Goal: Transaction & Acquisition: Purchase product/service

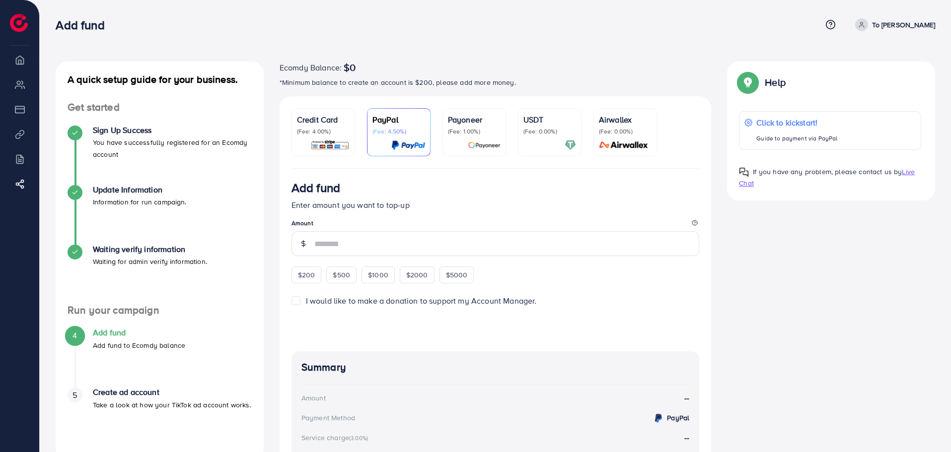
click at [22, 65] on li "Overview" at bounding box center [19, 60] width 39 height 20
click at [612, 122] on p "Airwallex" at bounding box center [625, 120] width 53 height 12
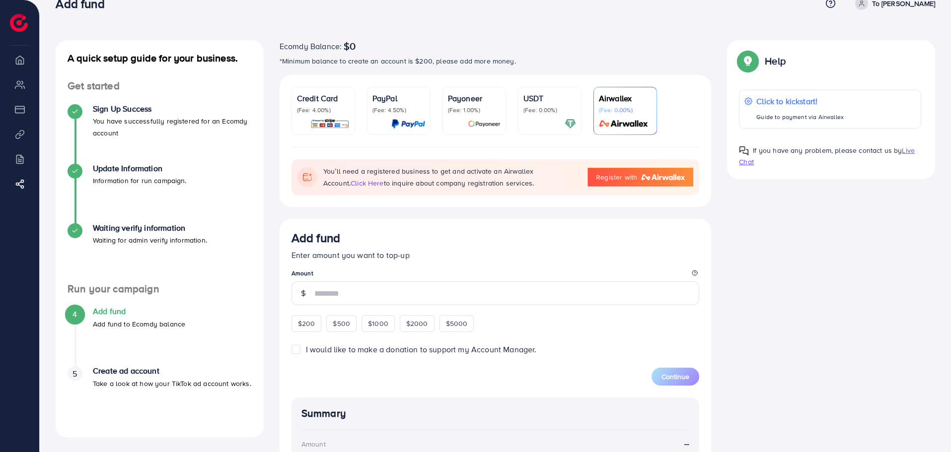
scroll to position [50, 0]
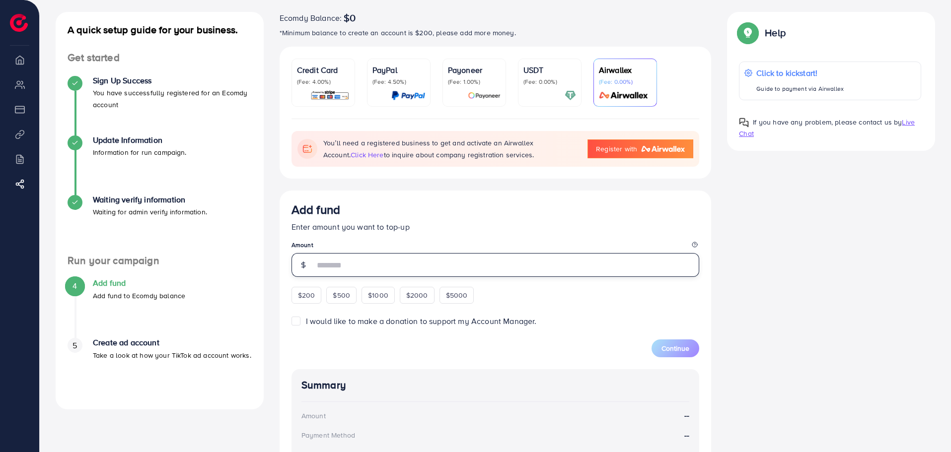
click at [347, 261] on input "number" at bounding box center [506, 265] width 385 height 24
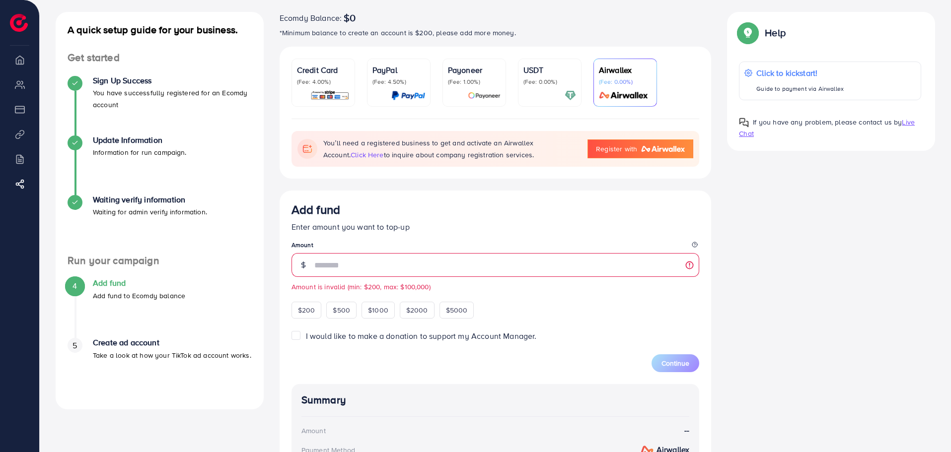
click at [506, 209] on div "Add fund" at bounding box center [495, 212] width 408 height 18
click at [309, 307] on div "$200" at bounding box center [306, 310] width 30 height 17
type input "***"
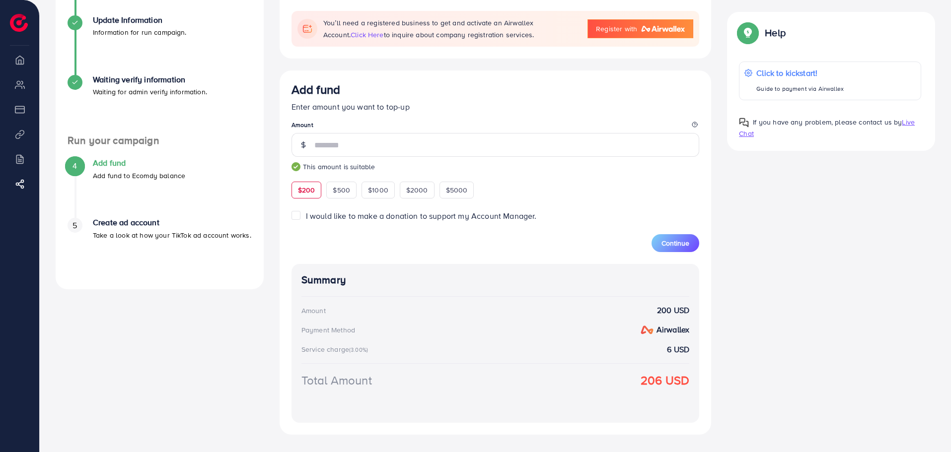
scroll to position [133, 0]
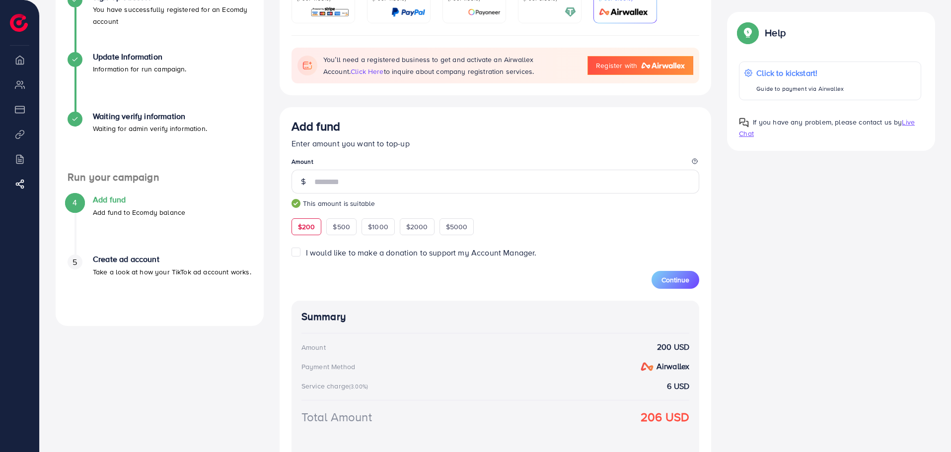
click at [432, 258] on span "I would like to make a donation to support my Account Manager." at bounding box center [421, 252] width 231 height 11
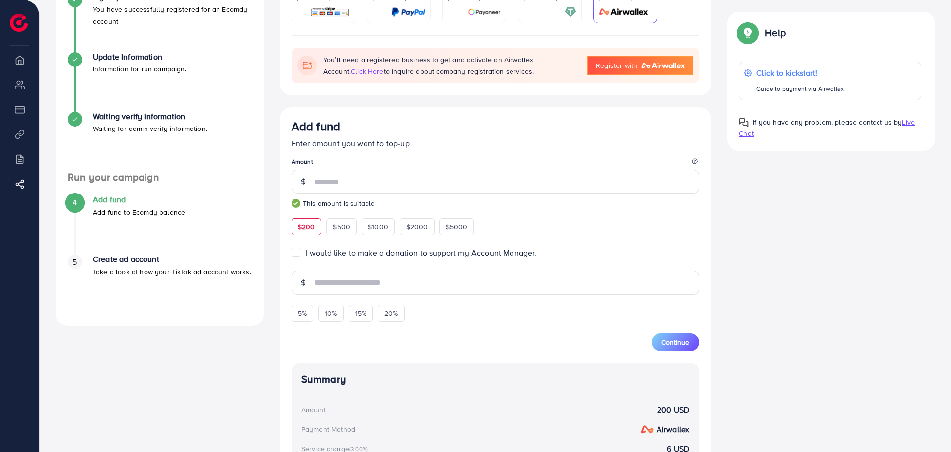
click at [432, 257] on span "I would like to make a donation to support my Account Manager." at bounding box center [421, 252] width 231 height 11
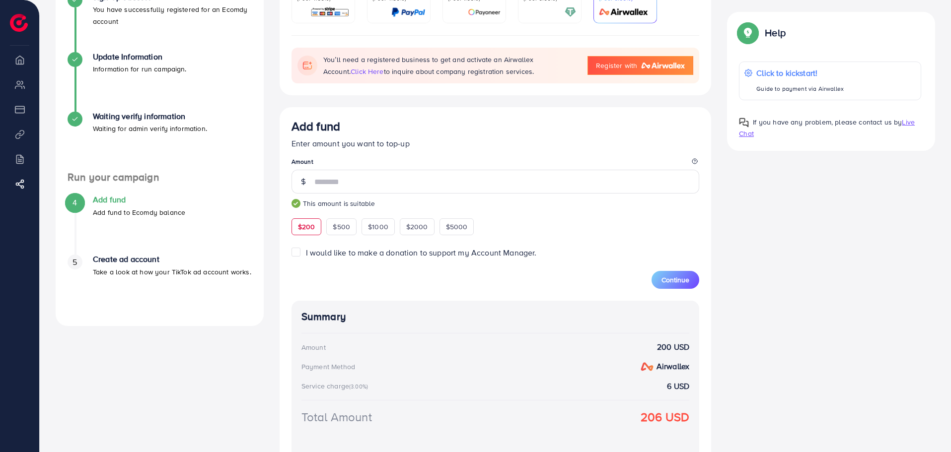
click at [432, 257] on span "I would like to make a donation to support my Account Manager." at bounding box center [421, 252] width 231 height 11
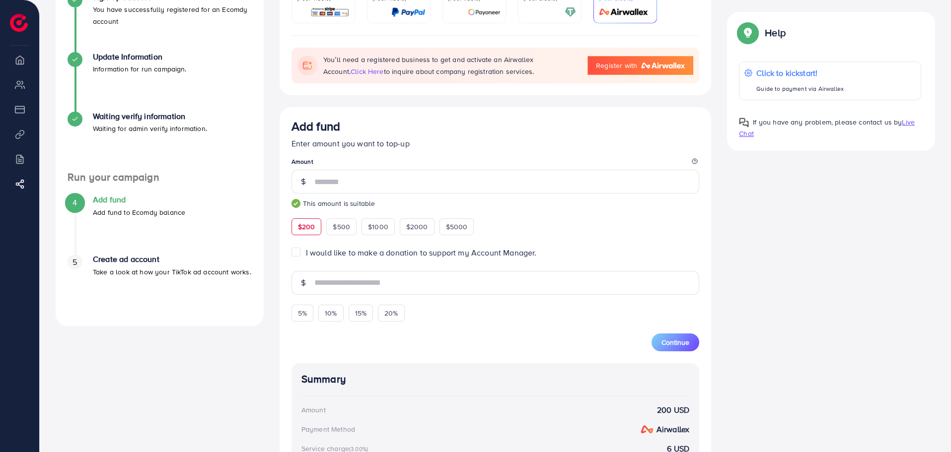
click at [432, 257] on span "I would like to make a donation to support my Account Manager." at bounding box center [421, 252] width 231 height 11
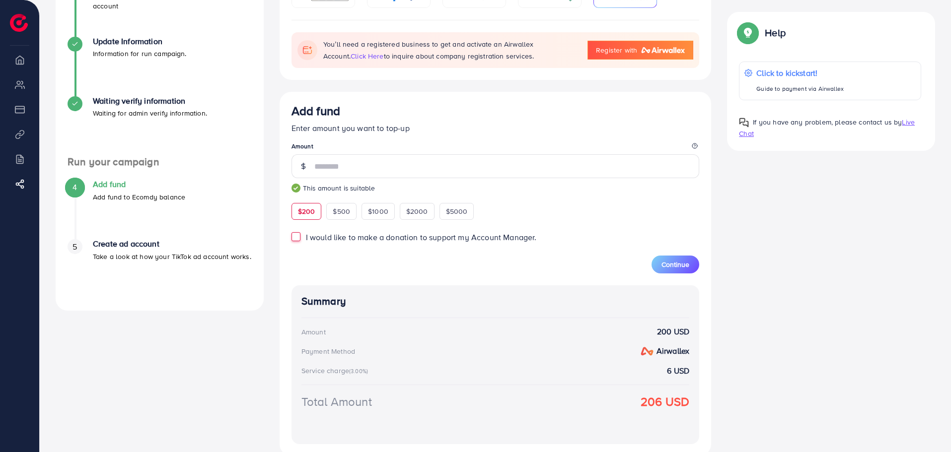
scroll to position [149, 0]
click at [670, 269] on span "Continue" at bounding box center [675, 264] width 28 height 10
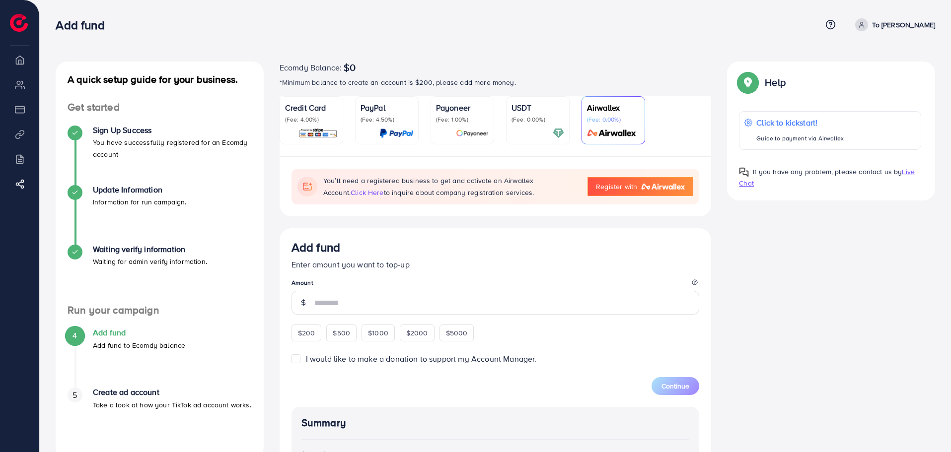
click at [19, 58] on li "Overview" at bounding box center [19, 60] width 39 height 20
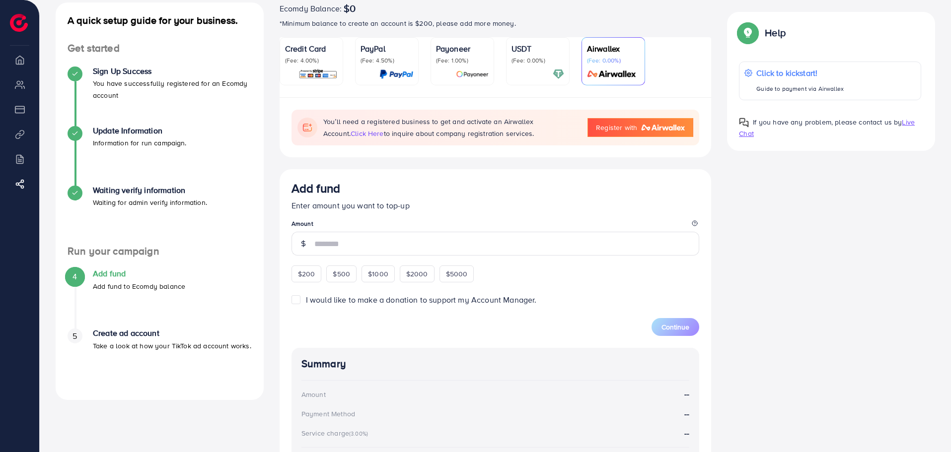
scroll to position [99, 0]
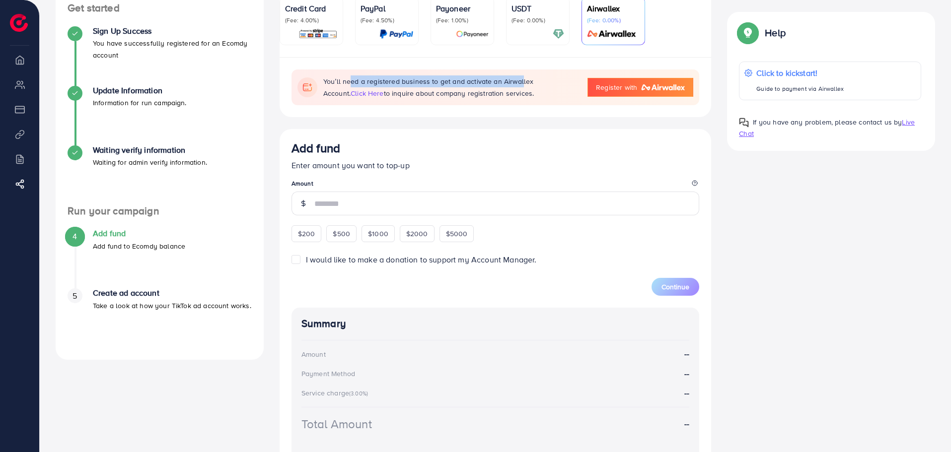
drag, startPoint x: 345, startPoint y: 83, endPoint x: 516, endPoint y: 87, distance: 170.9
click at [516, 87] on p "You’ll need a registered business to get and activate an Airwallex Account. cli…" at bounding box center [450, 87] width 254 height 24
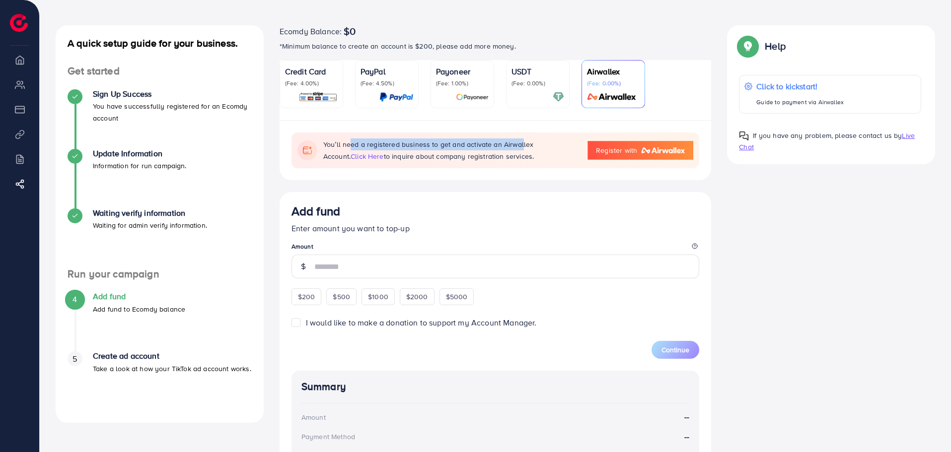
scroll to position [0, 0]
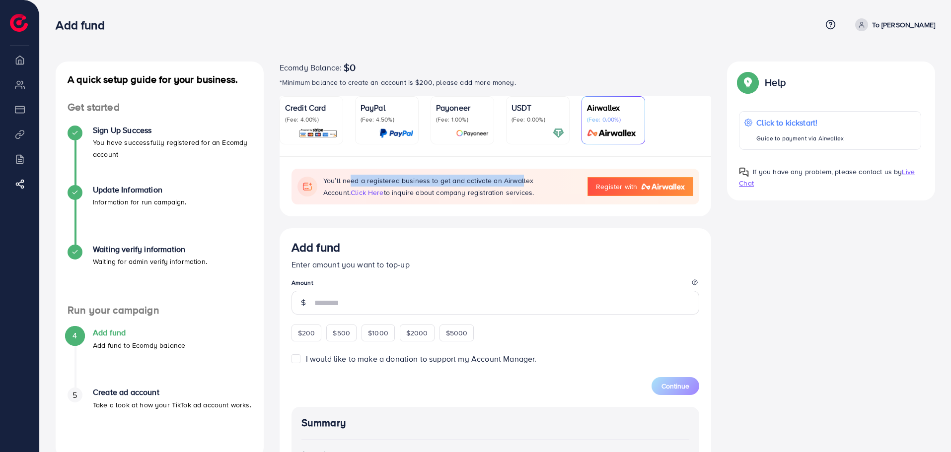
click at [387, 111] on p "PayPal" at bounding box center [387, 108] width 53 height 12
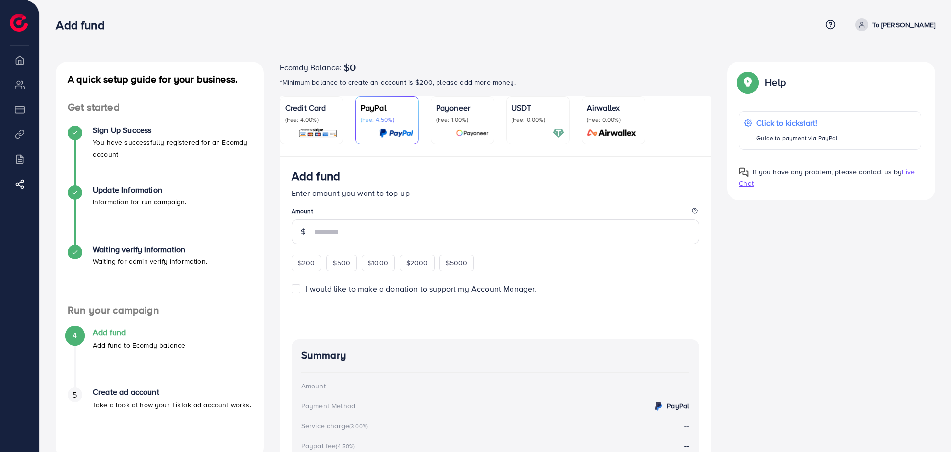
click at [447, 111] on p "Payoneer" at bounding box center [462, 108] width 53 height 12
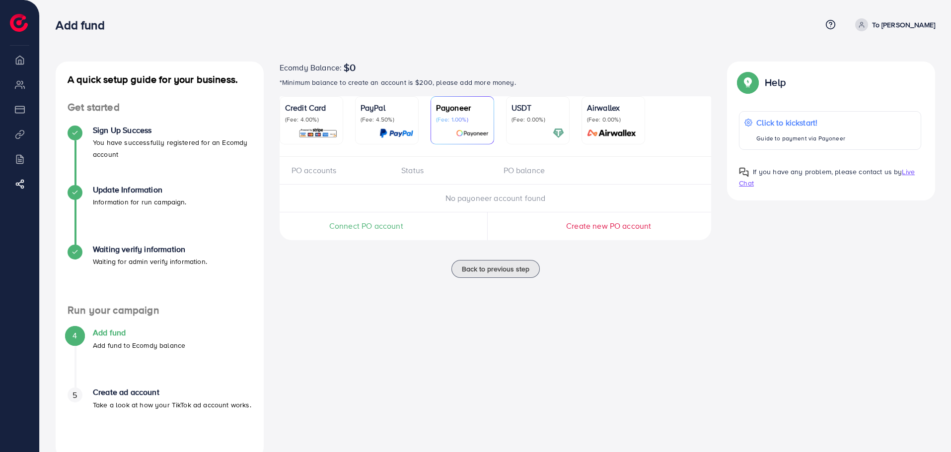
click at [527, 116] on p "(Fee: 0.00%)" at bounding box center [537, 120] width 53 height 8
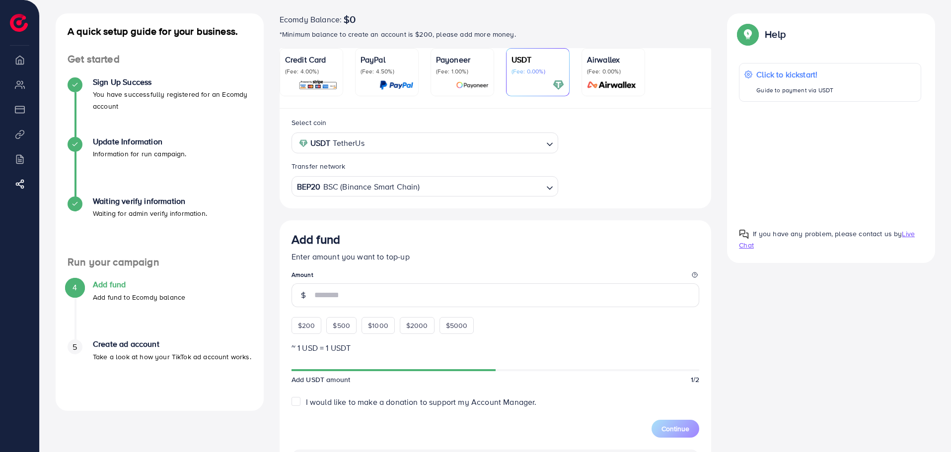
scroll to position [50, 0]
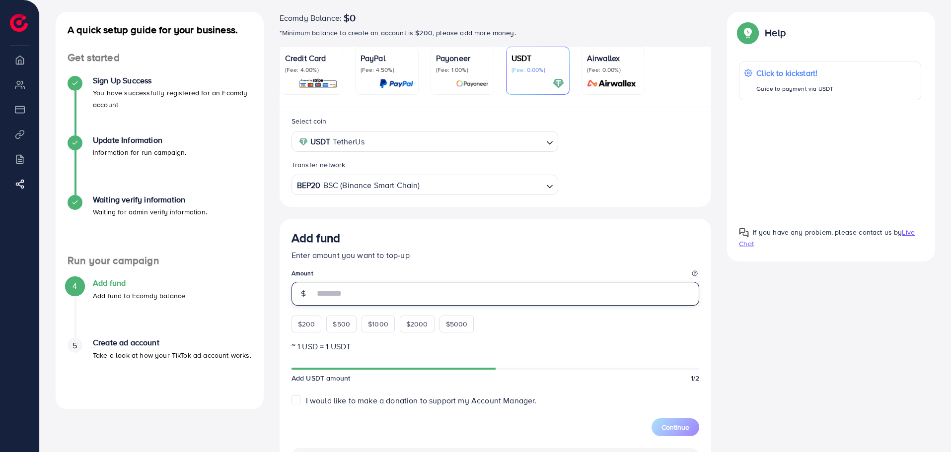
click at [438, 297] on input "number" at bounding box center [506, 294] width 385 height 24
type input "*"
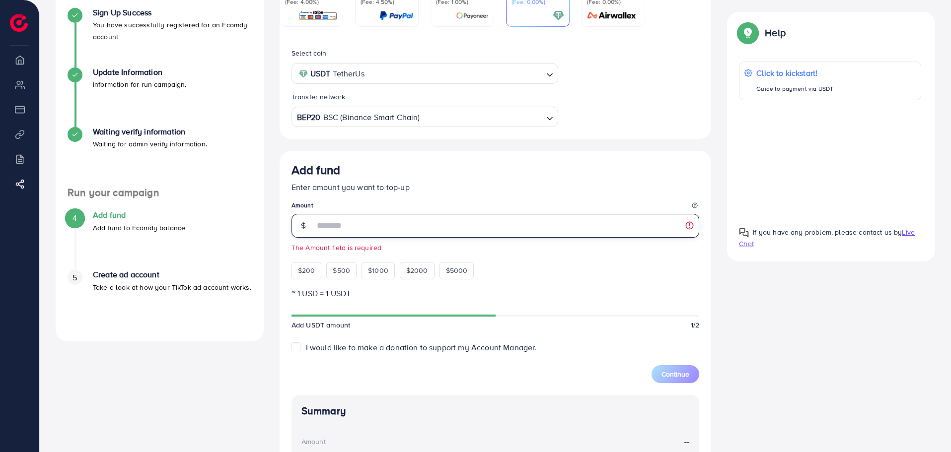
scroll to position [0, 0]
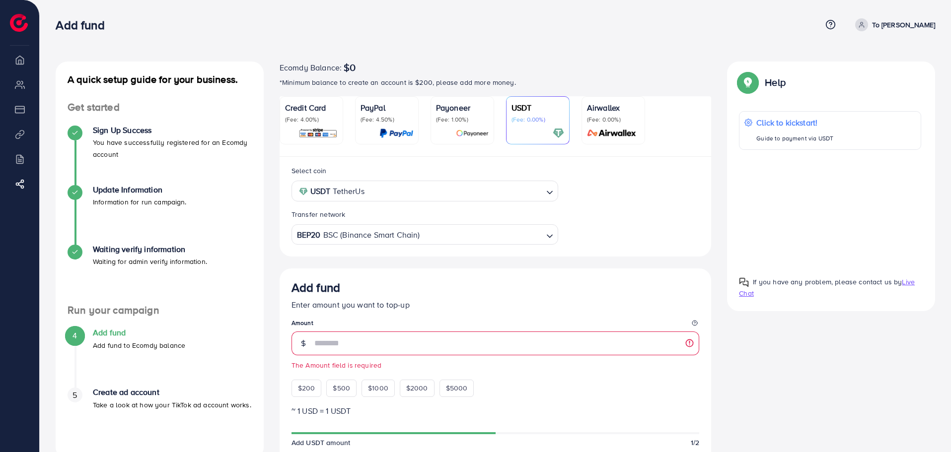
click at [11, 63] on li "Overview" at bounding box center [19, 60] width 39 height 20
click at [19, 95] on ul "Overview My ad accounts Payment Product Links Billing Affiliate Program" at bounding box center [19, 130] width 39 height 160
click at [18, 86] on li "My ad accounts" at bounding box center [19, 84] width 39 height 20
